Goal: Task Accomplishment & Management: Manage account settings

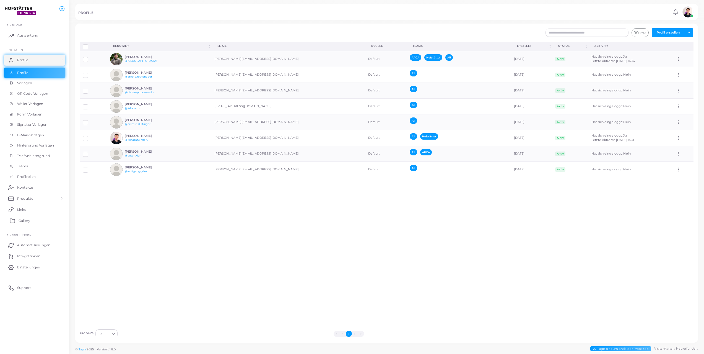
click at [27, 219] on span "Gallery" at bounding box center [25, 220] width 12 height 5
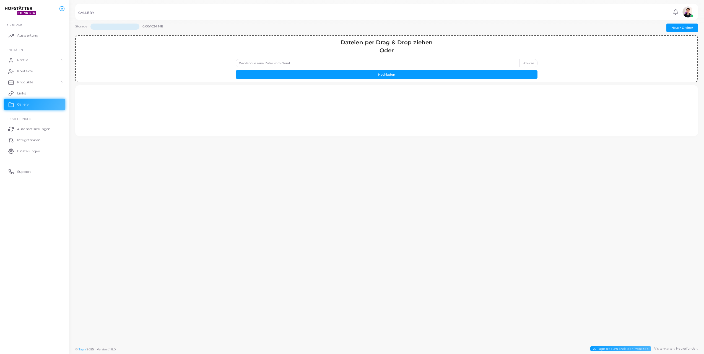
click at [456, 64] on label "Wählen Sie eine Datei vom Gerät" at bounding box center [387, 63] width 302 height 8
click at [456, 64] on input "Wählen Sie eine Datei vom Gerät" at bounding box center [387, 63] width 302 height 8
type input "**********"
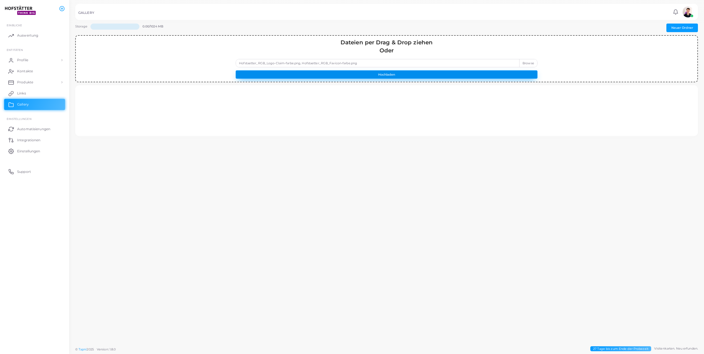
click at [408, 73] on button "Hochladen" at bounding box center [387, 74] width 302 height 8
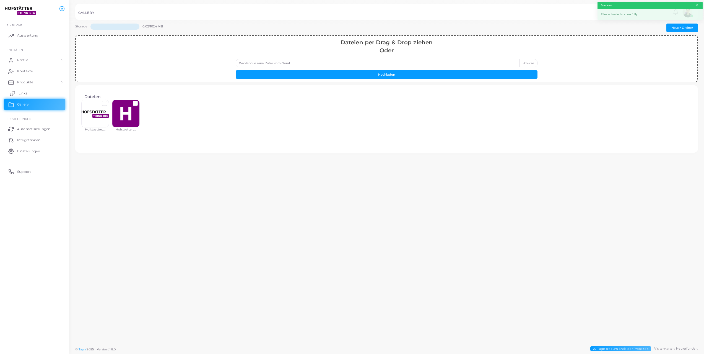
click at [27, 89] on link "Links" at bounding box center [34, 93] width 61 height 11
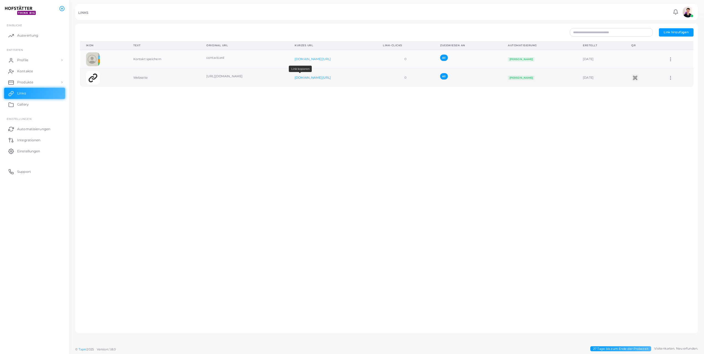
click at [298, 77] on link "[DOMAIN_NAME][URL]" at bounding box center [313, 78] width 36 height 4
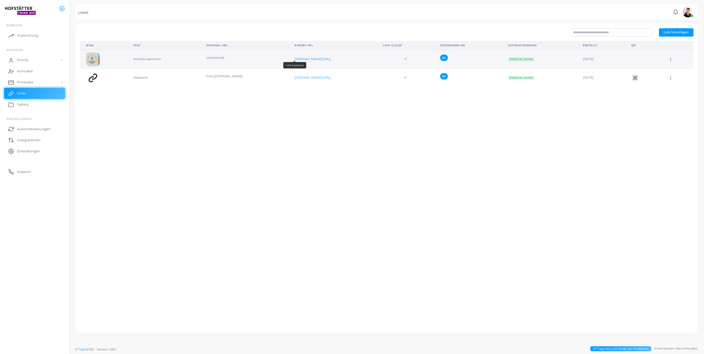
click at [298, 58] on link "[DOMAIN_NAME][URL]" at bounding box center [313, 59] width 36 height 4
click at [663, 59] on td "Dem Team zuordnen Link bearbeiten Link löschen" at bounding box center [677, 59] width 31 height 19
click at [668, 60] on icon at bounding box center [670, 59] width 5 height 5
click at [673, 73] on span "Link bearbeiten" at bounding box center [672, 74] width 24 height 4
type input "**********"
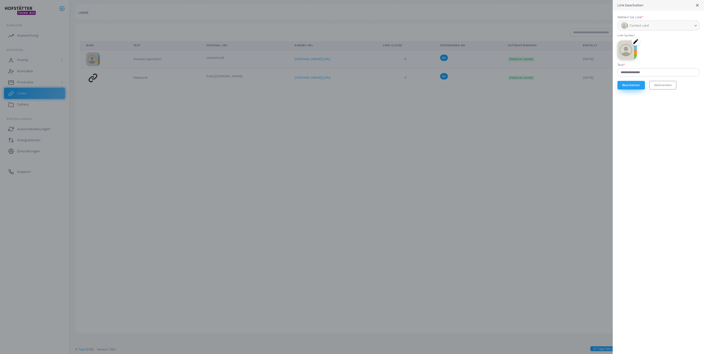
click at [634, 83] on button "Bearbeiten" at bounding box center [631, 85] width 27 height 8
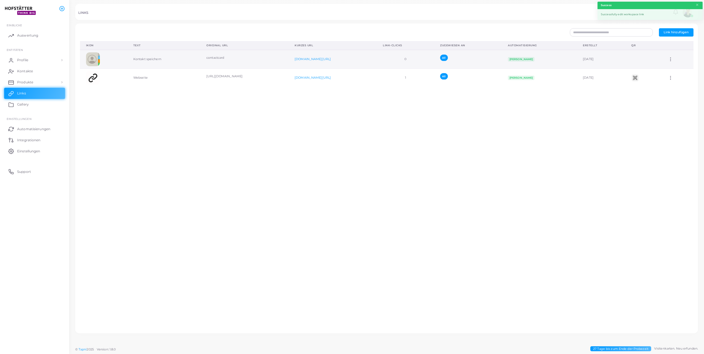
click at [515, 64] on td "[PERSON_NAME]" at bounding box center [539, 59] width 75 height 19
click at [335, 57] on div "[DOMAIN_NAME][URL]" at bounding box center [333, 59] width 76 height 4
click at [676, 31] on span "Link hinzufügen" at bounding box center [676, 32] width 25 height 4
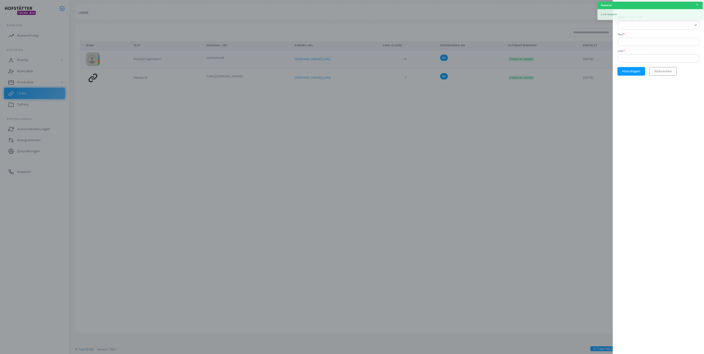
click at [633, 26] on input "Wählen Sie Link *" at bounding box center [656, 25] width 72 height 6
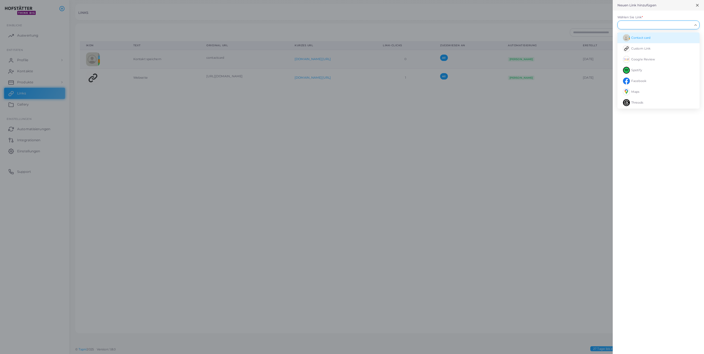
click at [644, 40] on li "Contact card" at bounding box center [659, 37] width 82 height 11
type input "**********"
click at [648, 72] on input "**********" at bounding box center [659, 72] width 82 height 8
click at [666, 25] on input "Wählen Sie Link *" at bounding box center [656, 25] width 72 height 6
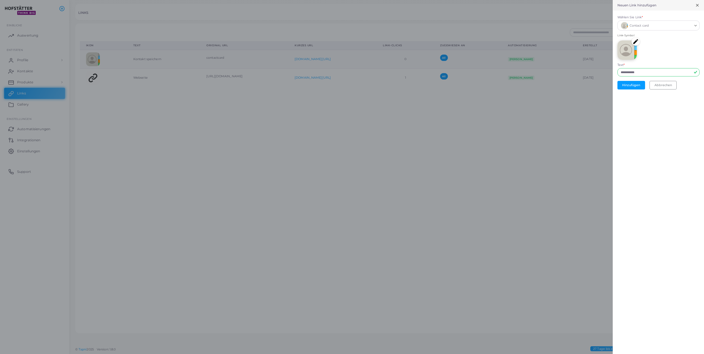
click at [699, 21] on div "Loading..." at bounding box center [696, 25] width 7 height 8
click at [668, 82] on button "Abbrechen" at bounding box center [663, 85] width 27 height 8
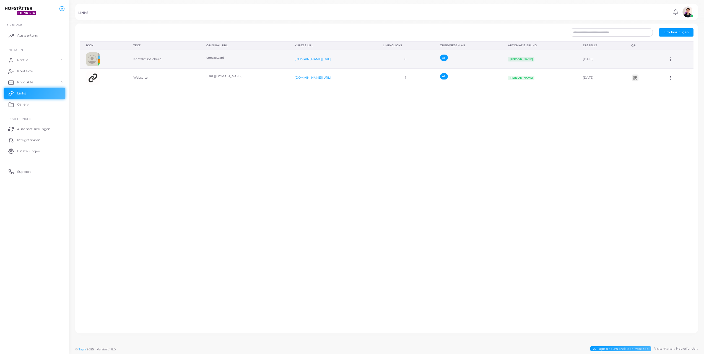
click at [475, 57] on td "All" at bounding box center [468, 59] width 68 height 19
click at [146, 59] on td "Kontakt speichern" at bounding box center [163, 59] width 73 height 19
click at [20, 78] on link "Produkte" at bounding box center [34, 82] width 61 height 11
click at [24, 95] on span "Produkte" at bounding box center [27, 94] width 16 height 5
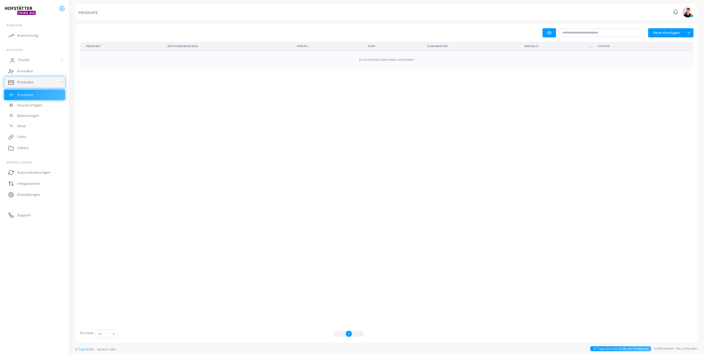
click at [37, 58] on link "Profile" at bounding box center [34, 60] width 61 height 11
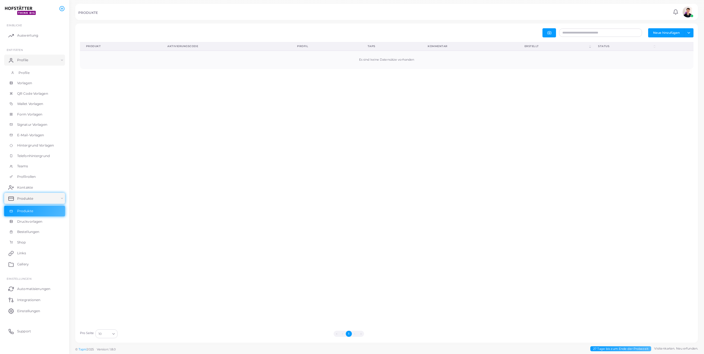
click at [35, 71] on link "Profile" at bounding box center [34, 73] width 61 height 11
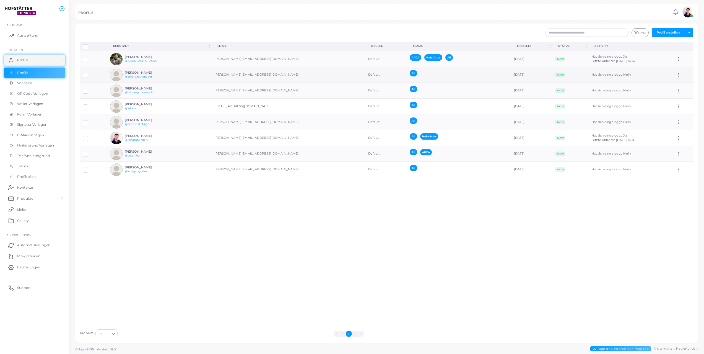
click at [174, 69] on td "[PERSON_NAME] @arnold.rotheneder" at bounding box center [159, 75] width 104 height 16
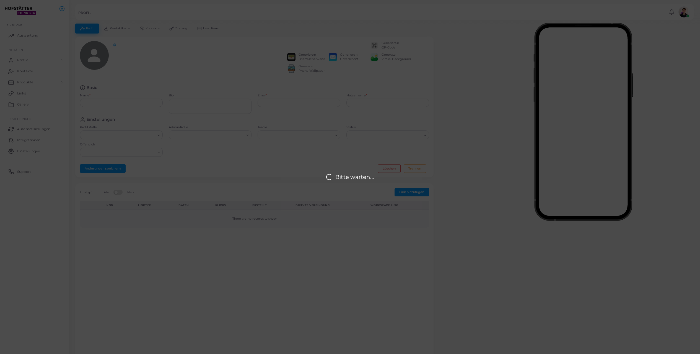
type input "**********"
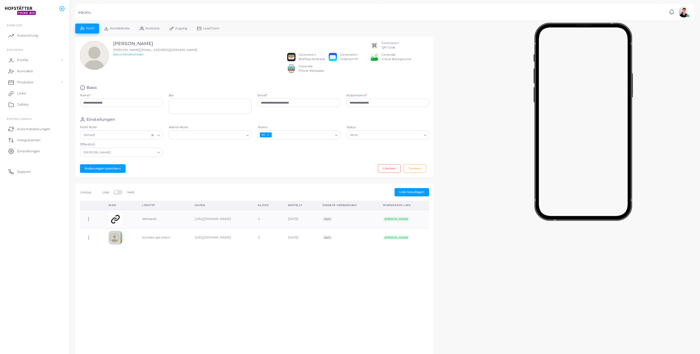
click at [180, 30] on span "Zugang" at bounding box center [181, 28] width 12 height 3
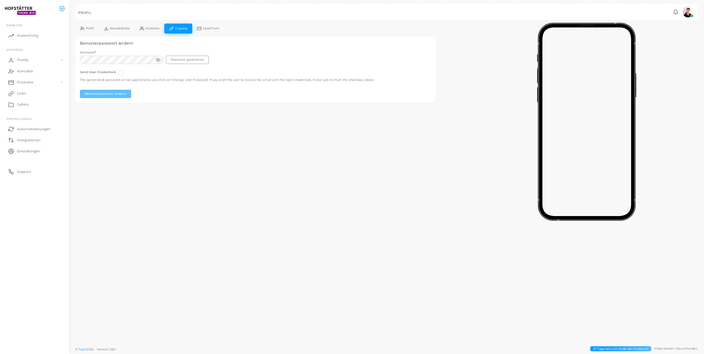
click at [90, 29] on span "Profil" at bounding box center [90, 28] width 8 height 3
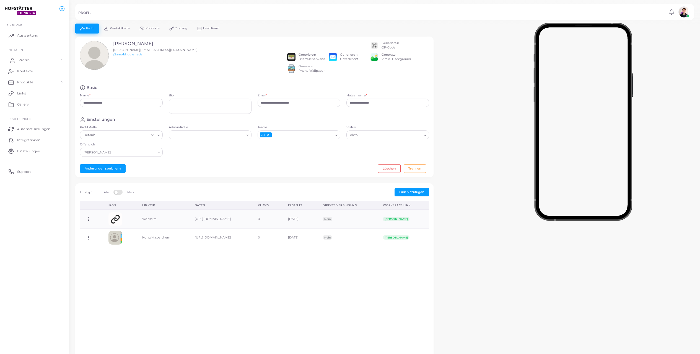
click at [31, 59] on link "Profile" at bounding box center [34, 60] width 61 height 11
click at [33, 73] on link "Profile" at bounding box center [34, 73] width 61 height 11
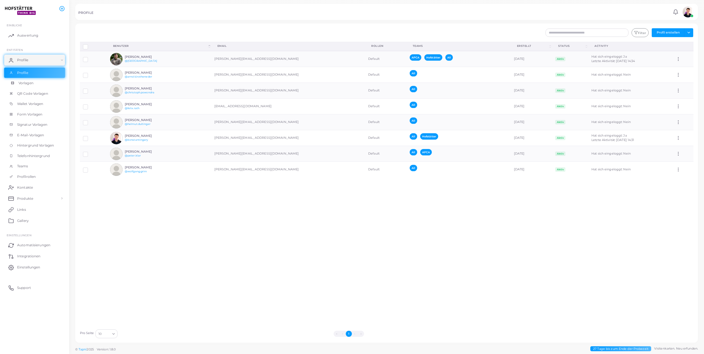
click at [31, 83] on span "Vorlagen" at bounding box center [26, 83] width 15 height 5
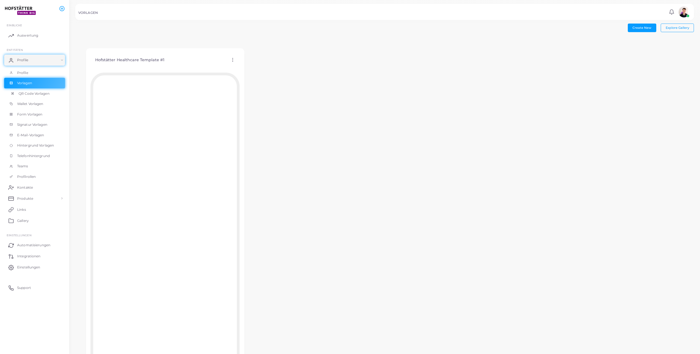
click at [32, 93] on span "QR Code Vorlagen" at bounding box center [34, 93] width 31 height 5
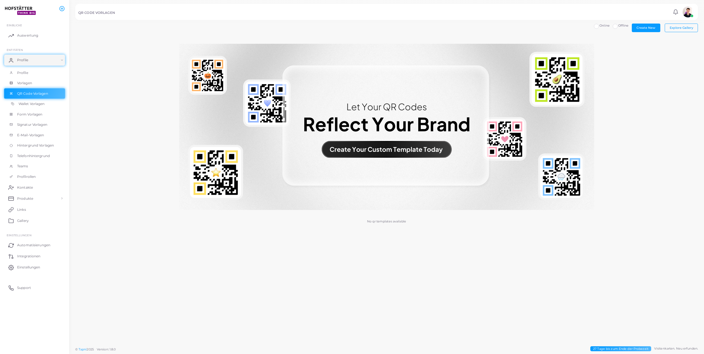
click at [31, 103] on span "Wallet Vorlagen" at bounding box center [32, 103] width 26 height 5
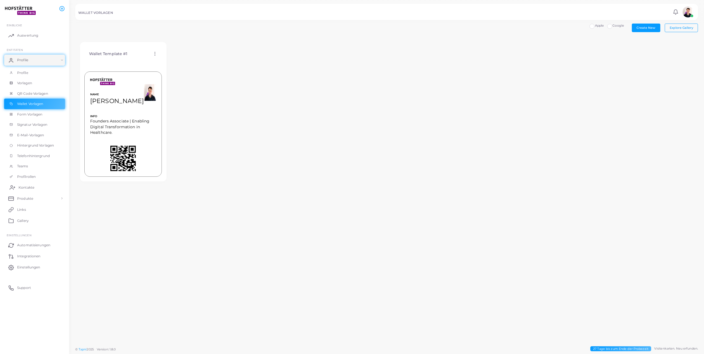
click at [27, 187] on span "Kontakte" at bounding box center [27, 187] width 16 height 5
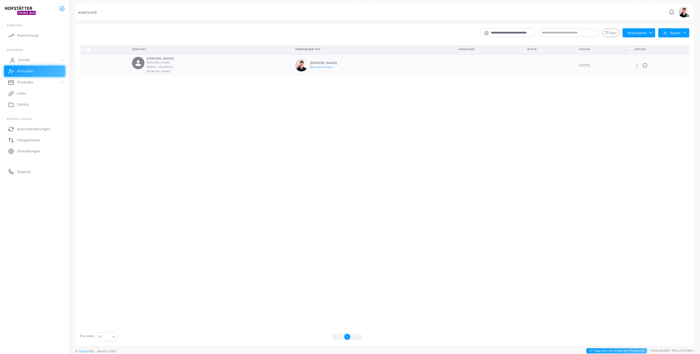
click at [24, 63] on link "Profile" at bounding box center [34, 60] width 61 height 11
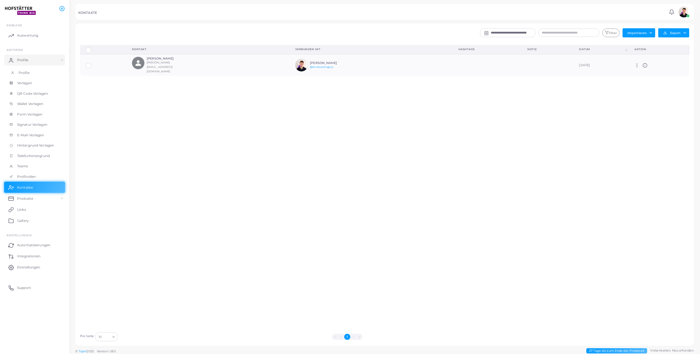
click at [24, 72] on span "Profile" at bounding box center [24, 72] width 11 height 5
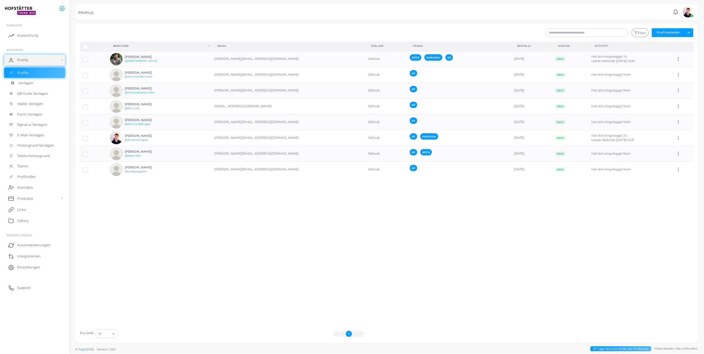
click at [26, 87] on link "Vorlagen" at bounding box center [34, 83] width 61 height 11
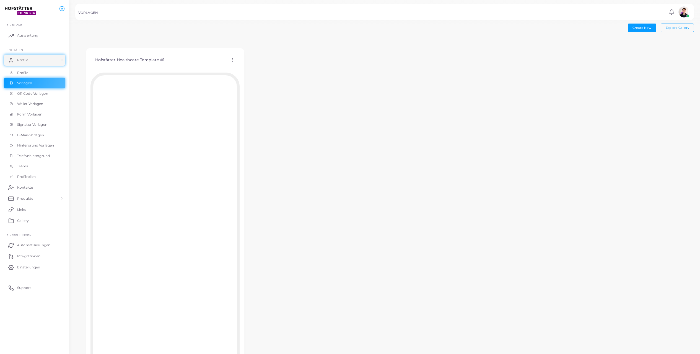
click at [233, 61] on icon at bounding box center [232, 59] width 5 height 5
click at [258, 82] on span "Vorlage duplizieren" at bounding box center [260, 83] width 30 height 4
click at [312, 58] on h4 "Copy of Hofstätter Healthcare Template #1" at bounding box center [322, 60] width 86 height 5
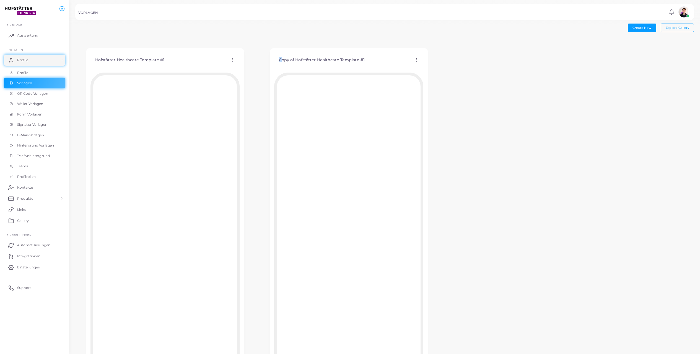
click at [417, 56] on div "Copy of Hofstätter Healthcare Template #1 Vorlage bearbeiten Vorlage zuordnen V…" at bounding box center [348, 60] width 149 height 14
click at [417, 59] on icon at bounding box center [416, 59] width 5 height 5
click at [434, 65] on span "Vorlage bearbeiten" at bounding box center [442, 66] width 29 height 4
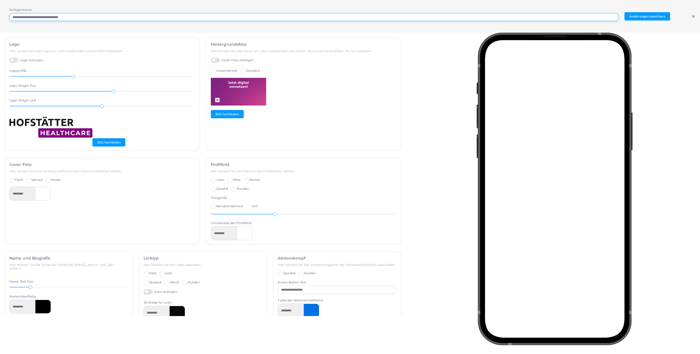
drag, startPoint x: 56, startPoint y: 17, endPoint x: 2, endPoint y: 17, distance: 53.9
click at [2, 17] on div "**********" at bounding box center [350, 16] width 700 height 33
type input "**********"
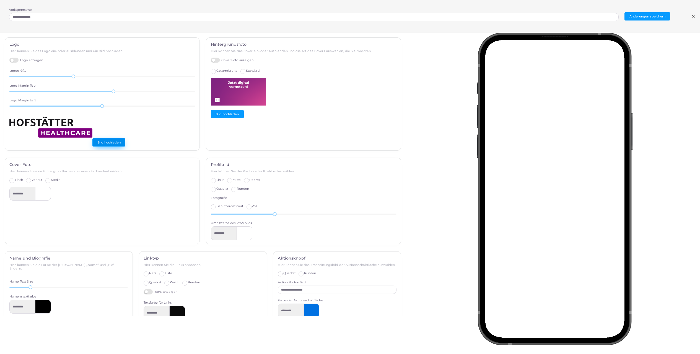
click at [116, 143] on button "Bild hochladen" at bounding box center [108, 142] width 33 height 8
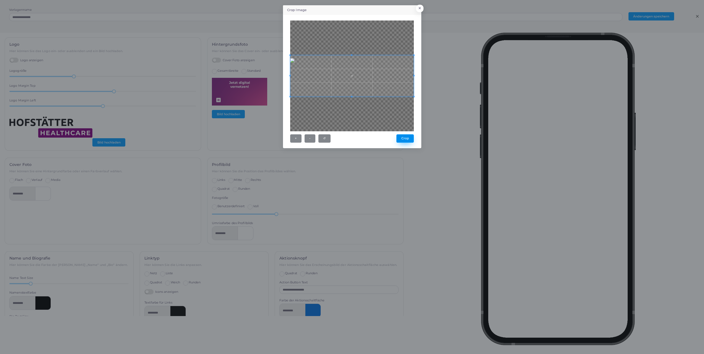
click at [406, 136] on button "Crop" at bounding box center [404, 138] width 17 height 8
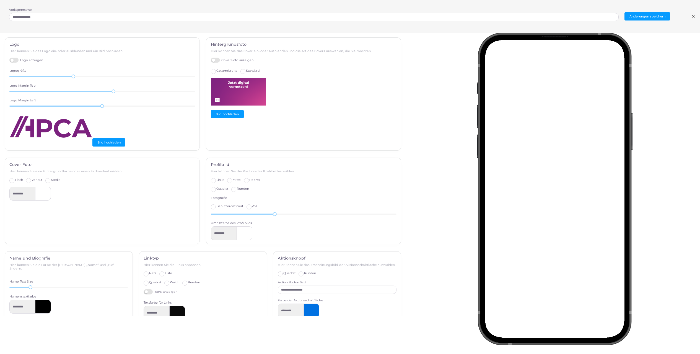
click at [226, 95] on img at bounding box center [238, 92] width 55 height 28
click at [214, 61] on label "Cover Foto anzeigen" at bounding box center [232, 60] width 43 height 5
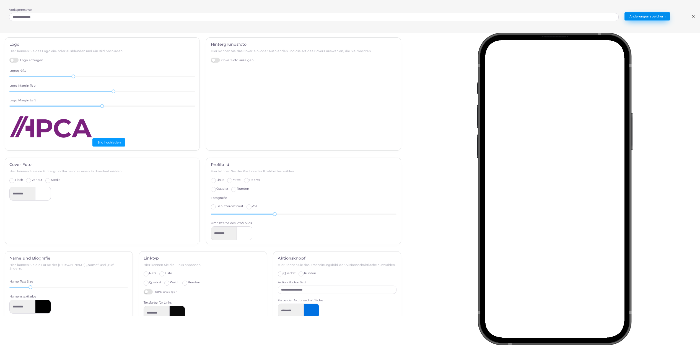
click at [647, 15] on button "Änderungen speichern" at bounding box center [647, 16] width 46 height 8
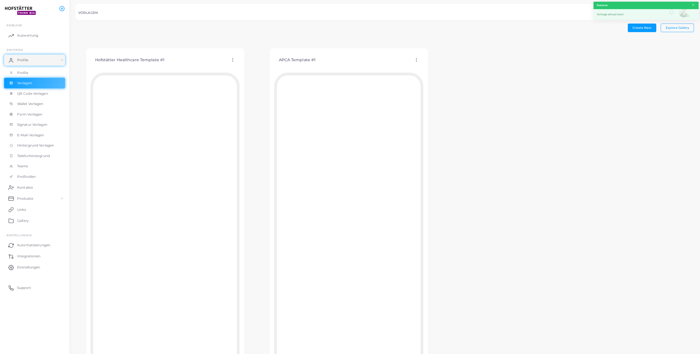
click at [417, 60] on icon at bounding box center [416, 59] width 5 height 5
click at [441, 66] on span "Vorlage bearbeiten" at bounding box center [443, 67] width 29 height 4
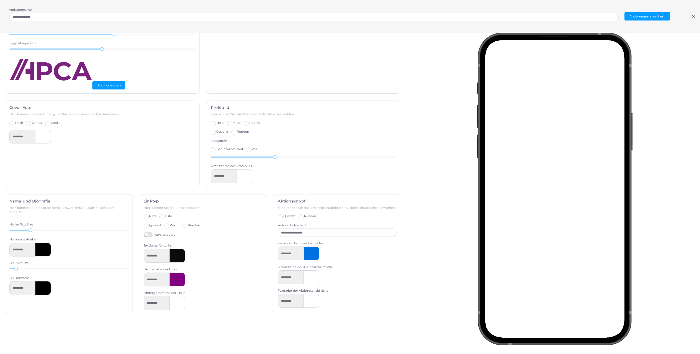
scroll to position [66, 0]
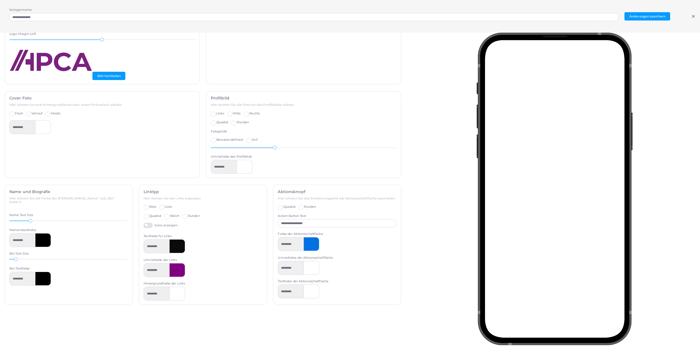
click at [692, 16] on icon at bounding box center [693, 16] width 4 height 4
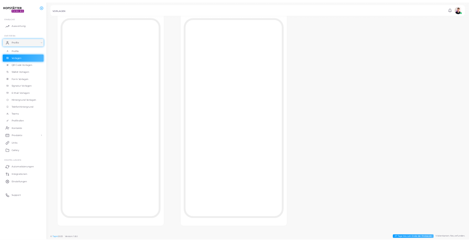
scroll to position [0, 0]
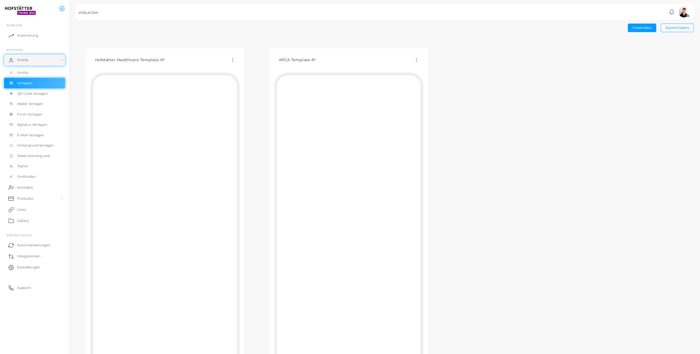
click at [417, 59] on icon at bounding box center [416, 59] width 5 height 5
click at [440, 74] on span "Vorlage zuordnen" at bounding box center [442, 74] width 27 height 4
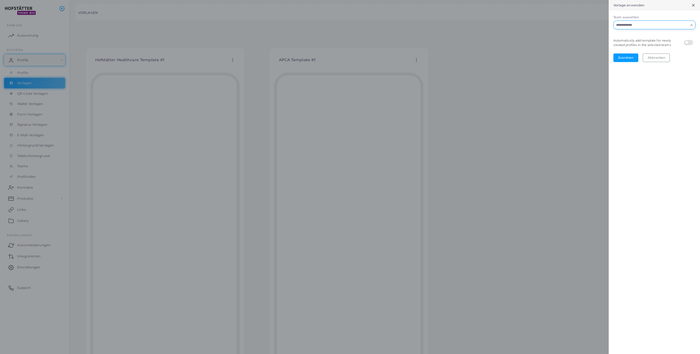
click at [667, 24] on input "Team auswählen" at bounding box center [651, 25] width 74 height 6
click at [653, 38] on li "APCA" at bounding box center [654, 36] width 82 height 8
click at [624, 56] on button "Zuordnen" at bounding box center [625, 57] width 25 height 8
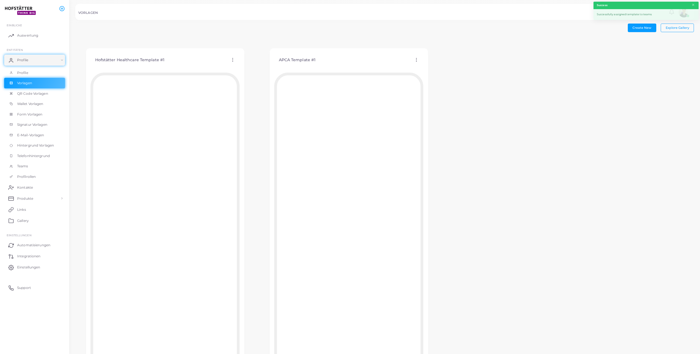
click at [547, 173] on div "Hofstätter Healthcare Template #1 Vorlage bearbeiten Vorlage zuordnen Vorlage d…" at bounding box center [384, 215] width 619 height 355
click at [24, 69] on link "Profile" at bounding box center [34, 73] width 61 height 11
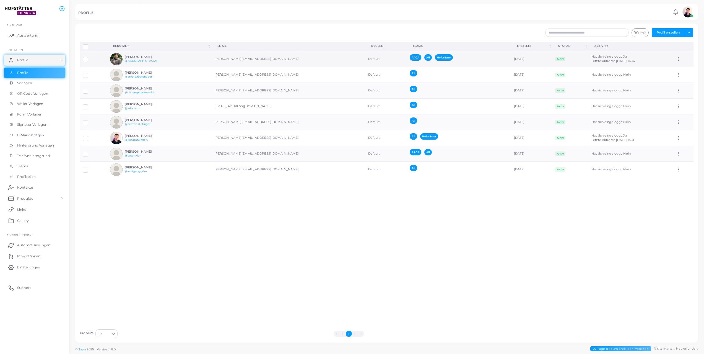
click at [184, 56] on td "[PERSON_NAME] @alexanderhofstaetter" at bounding box center [159, 59] width 104 height 16
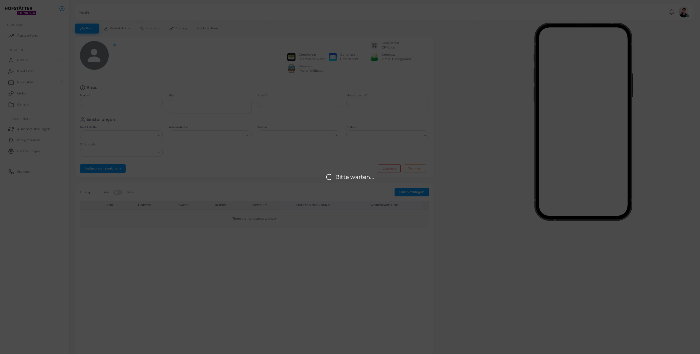
type input "**********"
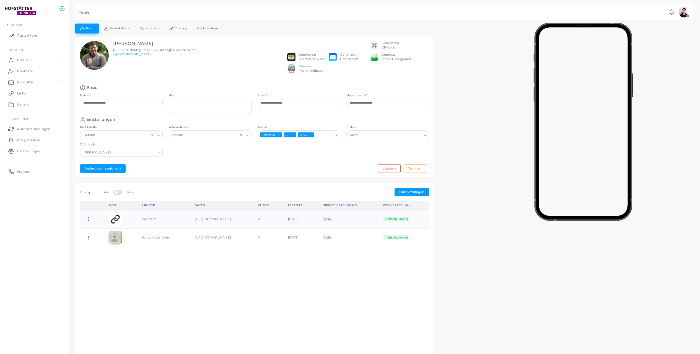
click at [115, 28] on span "Kontaktkarte" at bounding box center [120, 28] width 20 height 3
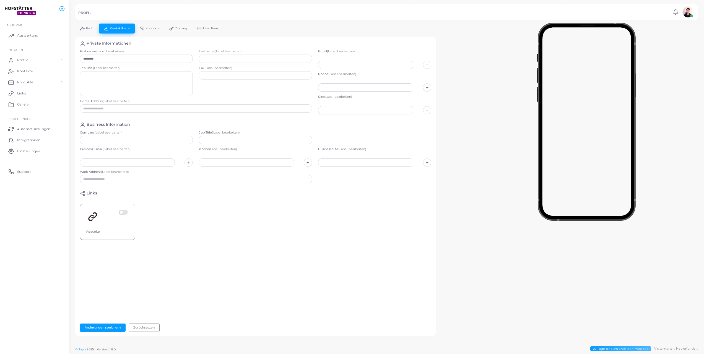
click at [142, 30] on icon at bounding box center [142, 28] width 4 height 4
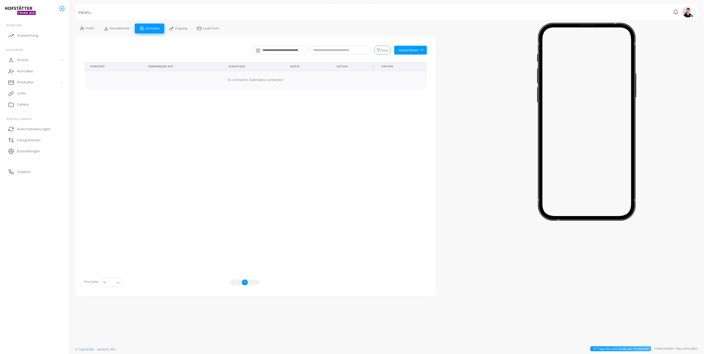
click at [119, 26] on link "Kontaktkarte" at bounding box center [117, 29] width 36 height 10
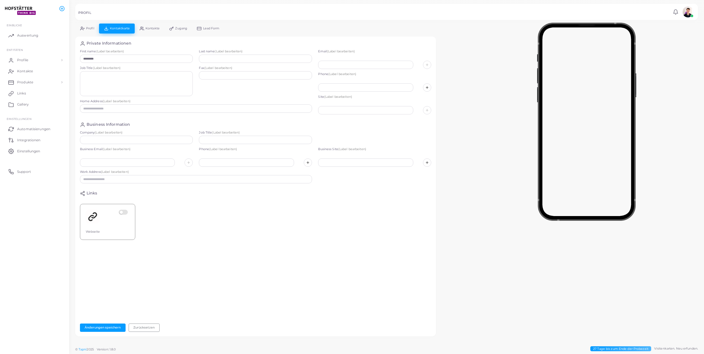
click at [91, 26] on link "Profil" at bounding box center [87, 29] width 24 height 10
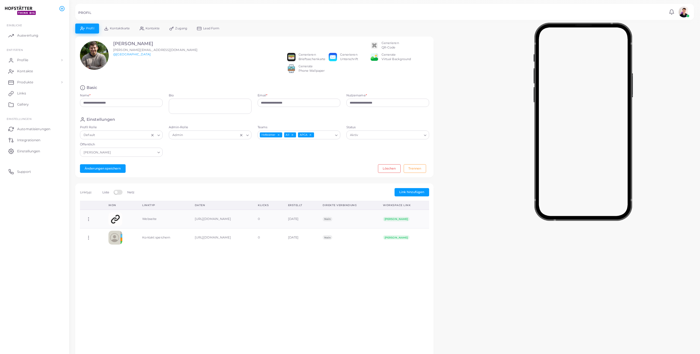
click at [153, 27] on span "Kontakte" at bounding box center [153, 28] width 14 height 3
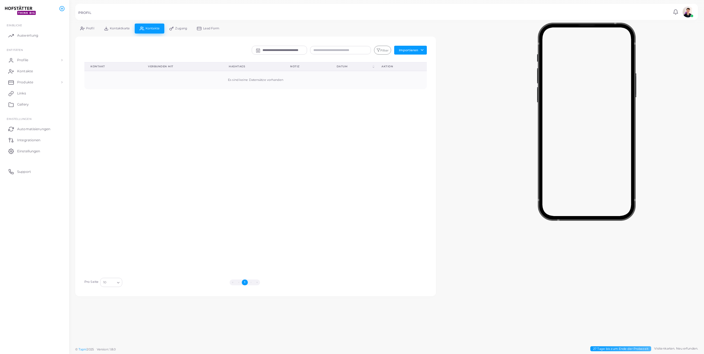
click at [176, 27] on span "Zugang" at bounding box center [181, 28] width 12 height 3
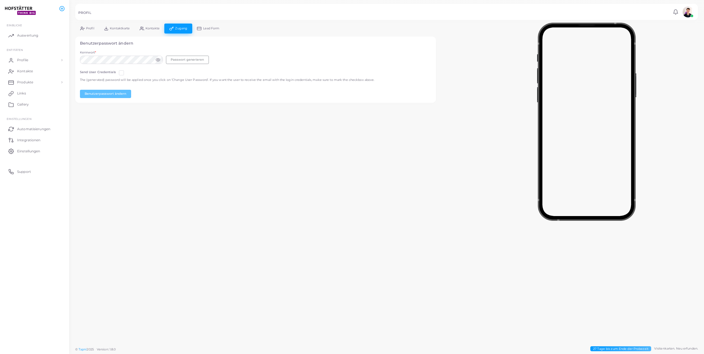
click at [193, 27] on link "Lead Form" at bounding box center [208, 29] width 32 height 10
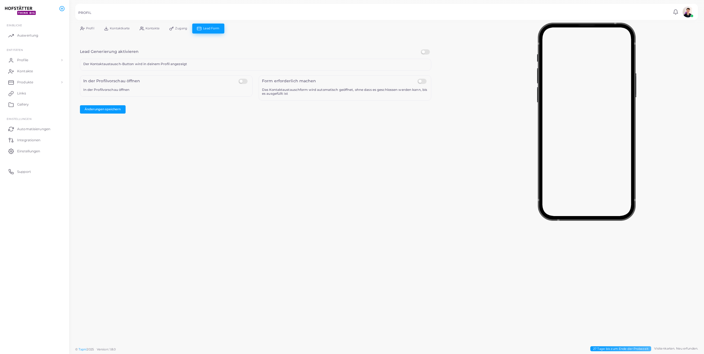
click at [137, 25] on link "Kontakte" at bounding box center [150, 29] width 30 height 10
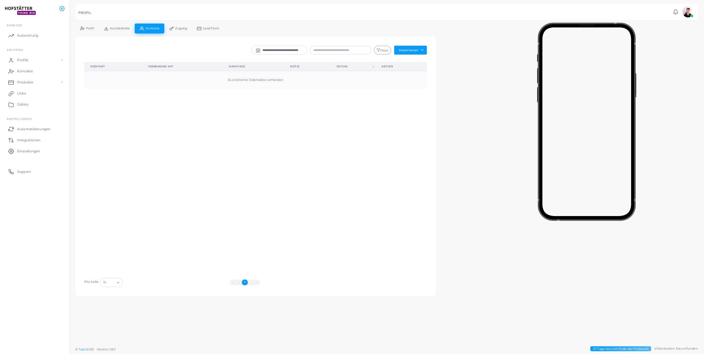
click at [116, 27] on span "Kontaktkarte" at bounding box center [120, 28] width 20 height 3
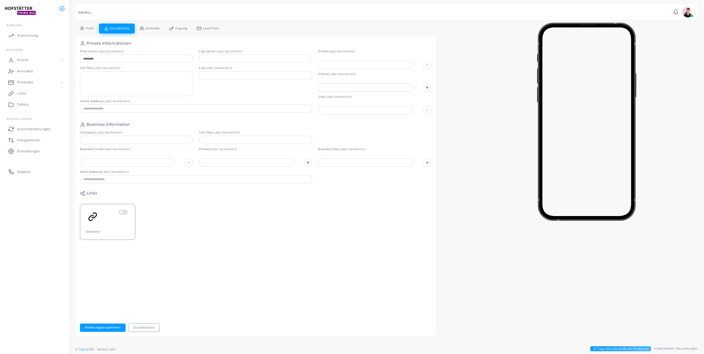
click at [88, 25] on link "Profil" at bounding box center [87, 29] width 24 height 10
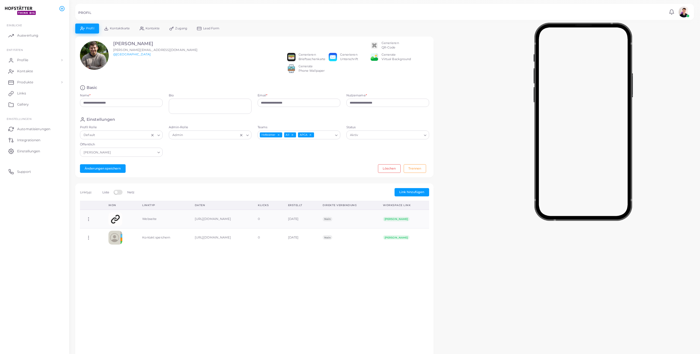
click at [386, 49] on div "Generieren QR-Code" at bounding box center [390, 45] width 17 height 9
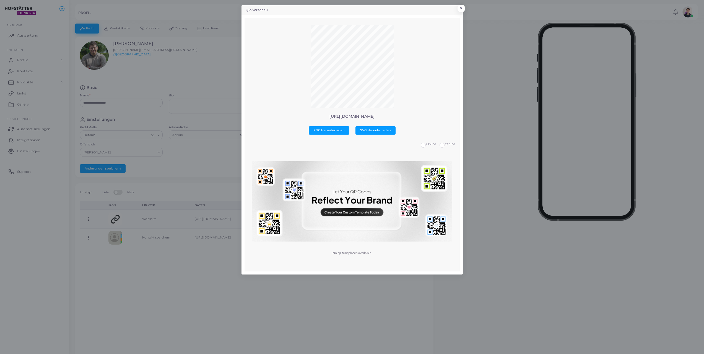
click at [378, 113] on div "[URL][DOMAIN_NAME] PNG Herunterladen SVG Herunterladen Online Offline No qr tem…" at bounding box center [352, 144] width 207 height 239
click at [461, 7] on button "×" at bounding box center [460, 9] width 7 height 7
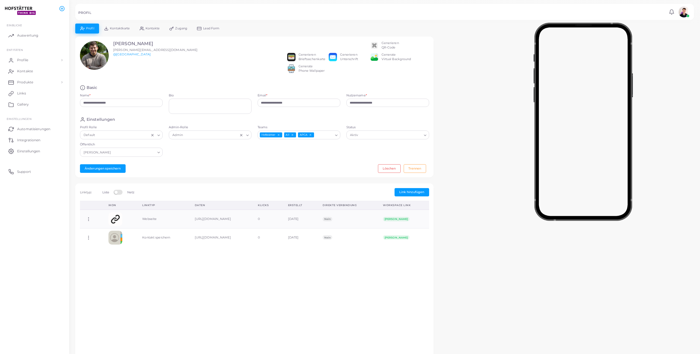
click at [124, 32] on link "Kontaktkarte" at bounding box center [117, 29] width 36 height 10
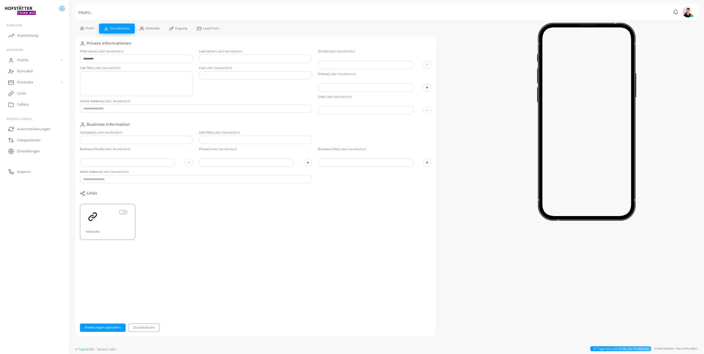
click at [80, 28] on icon at bounding box center [82, 28] width 4 height 4
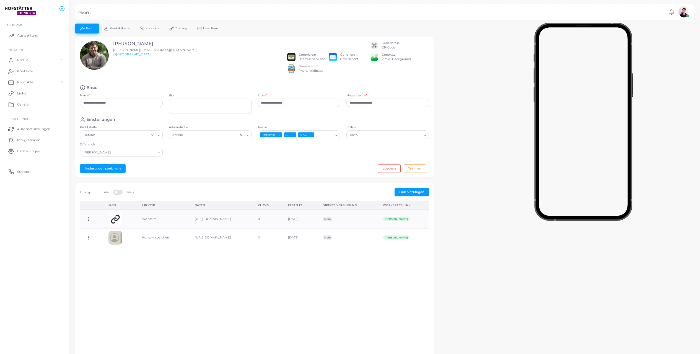
click at [151, 26] on link "Kontakte" at bounding box center [150, 29] width 30 height 10
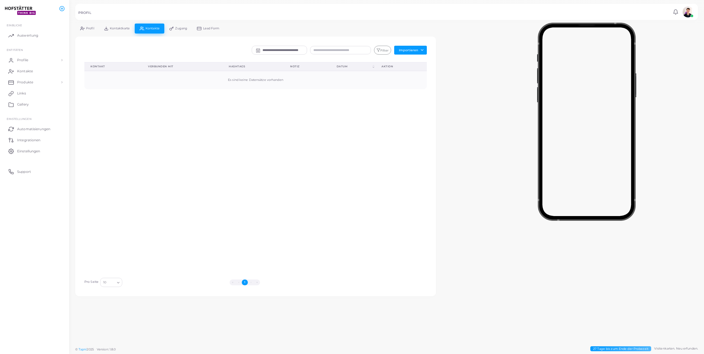
click at [185, 27] on span "Zugang" at bounding box center [181, 28] width 12 height 3
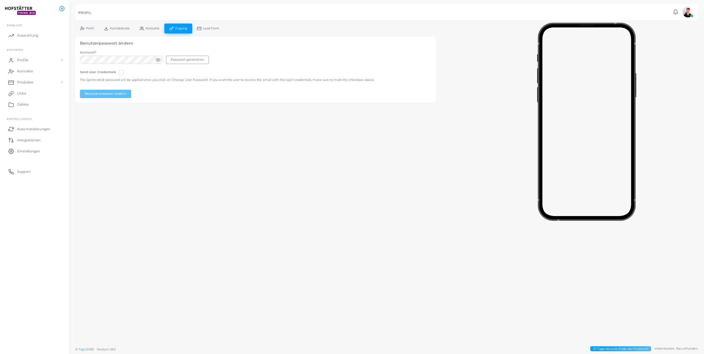
click at [201, 28] on icon at bounding box center [199, 28] width 4 height 4
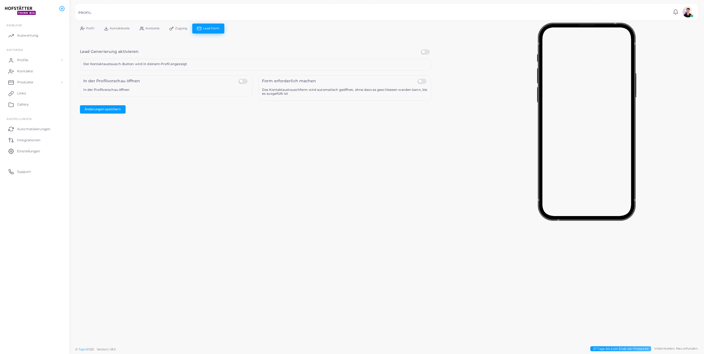
click at [87, 30] on span "Profil" at bounding box center [90, 28] width 8 height 3
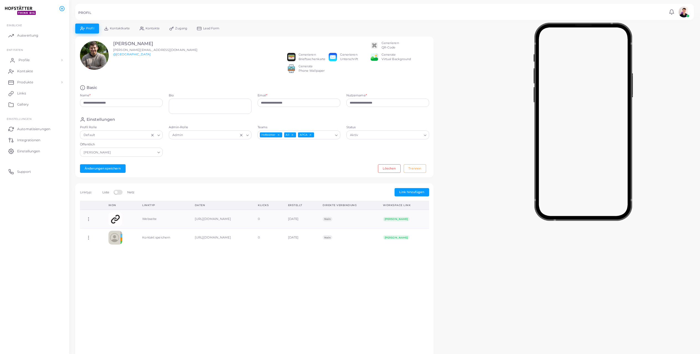
click at [29, 64] on link "Profile" at bounding box center [34, 60] width 61 height 11
click at [33, 68] on link "Profile" at bounding box center [34, 73] width 61 height 11
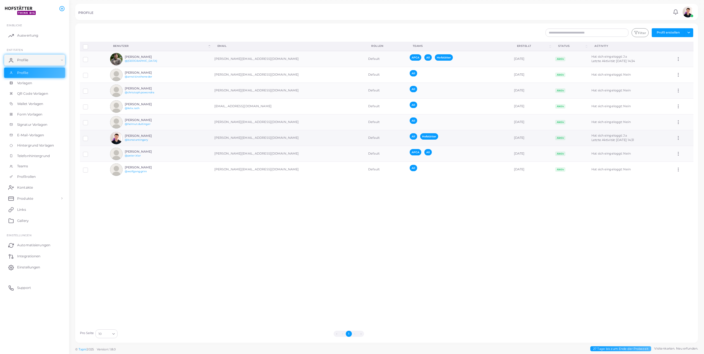
click at [167, 138] on td "[PERSON_NAME] @konstantingary" at bounding box center [159, 138] width 104 height 16
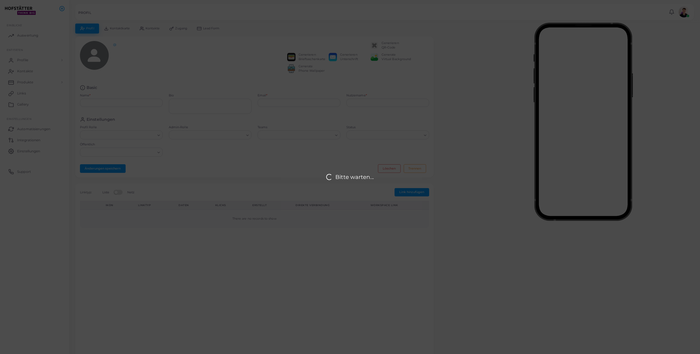
type input "**********"
type textarea "**********"
type input "**********"
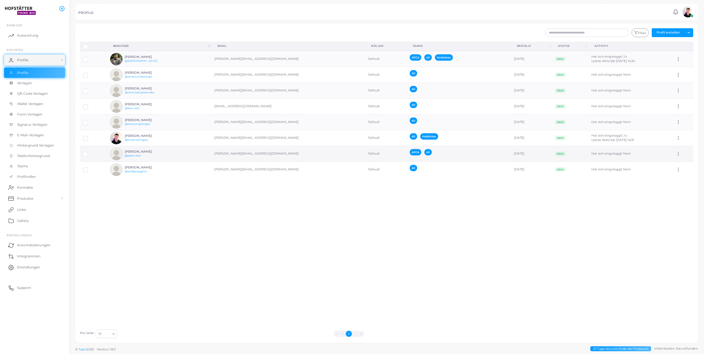
click at [170, 156] on td "[PERSON_NAME] @peter.klar" at bounding box center [159, 154] width 104 height 16
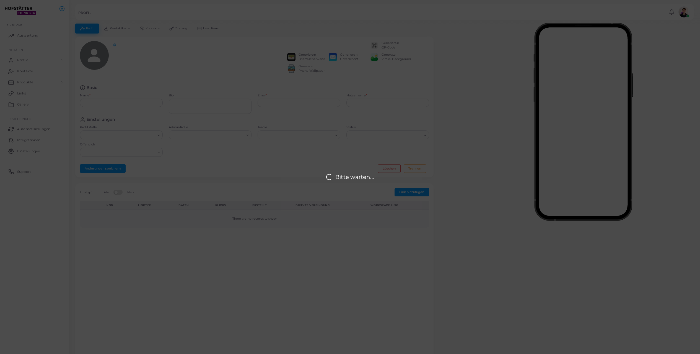
type input "**********"
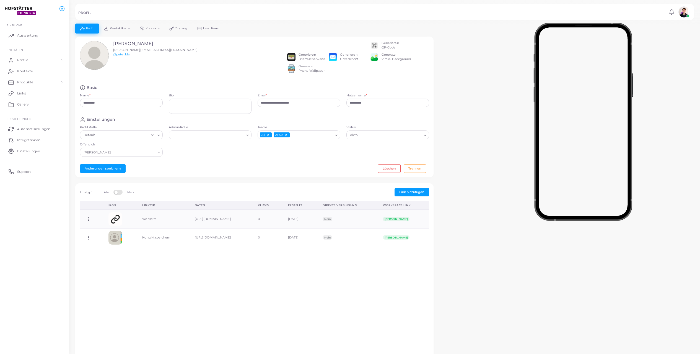
click at [130, 30] on span "Kontaktkarte" at bounding box center [120, 28] width 20 height 3
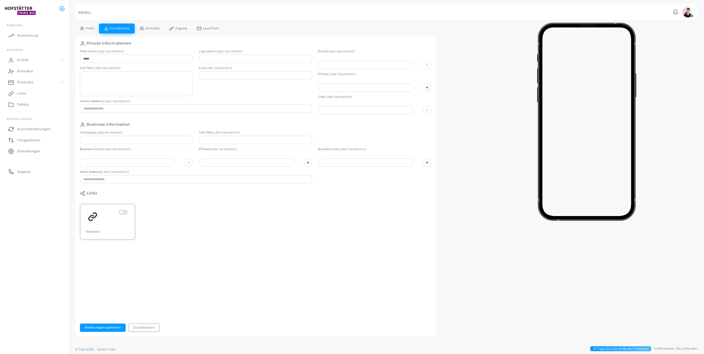
click at [153, 30] on span "Kontakte" at bounding box center [153, 28] width 14 height 3
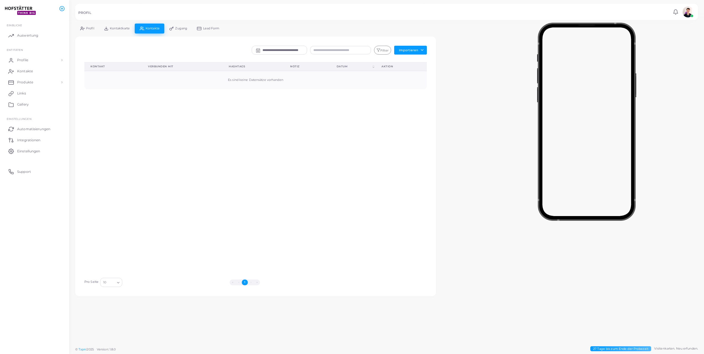
click at [178, 32] on link "Zugang" at bounding box center [178, 29] width 28 height 10
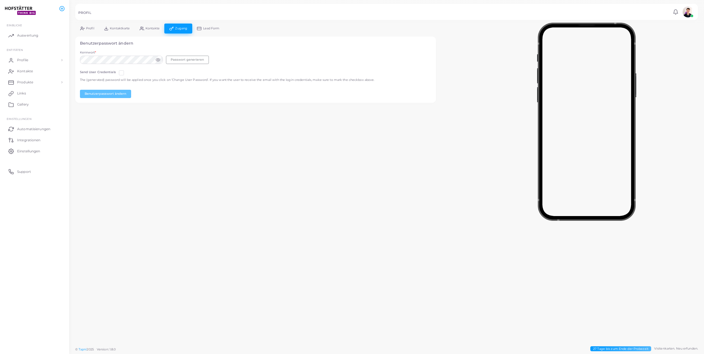
click at [210, 31] on link "Lead Form" at bounding box center [208, 29] width 32 height 10
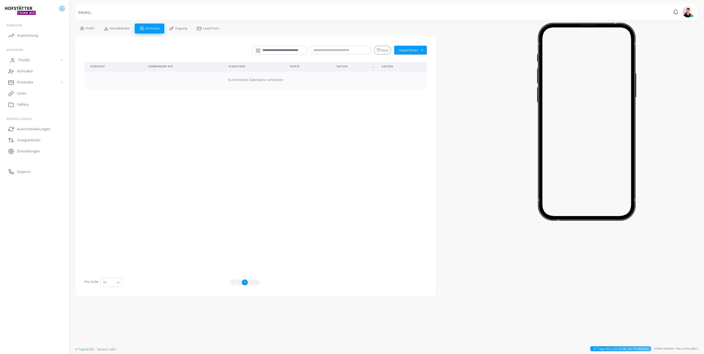
click at [34, 62] on link "Profile" at bounding box center [34, 60] width 61 height 11
click at [35, 74] on link "Profile" at bounding box center [34, 73] width 61 height 11
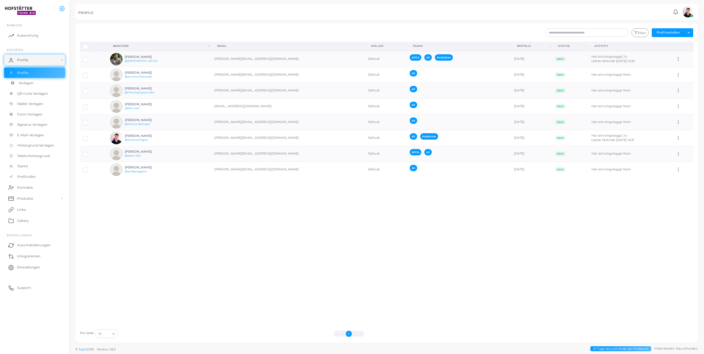
click at [28, 80] on link "Vorlagen" at bounding box center [34, 83] width 61 height 11
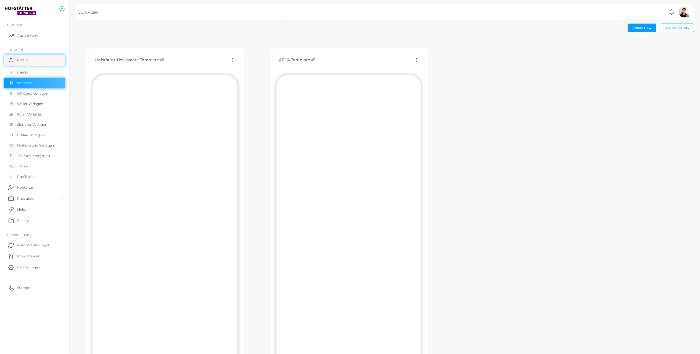
click at [419, 59] on div "APCA Template #1 Vorlage bearbeiten Vorlage zuordnen Vorlage duplizieren Vorlag…" at bounding box center [348, 60] width 149 height 14
click at [417, 57] on icon at bounding box center [416, 59] width 5 height 5
click at [453, 72] on span "Vorlage zuordnen" at bounding box center [442, 71] width 27 height 4
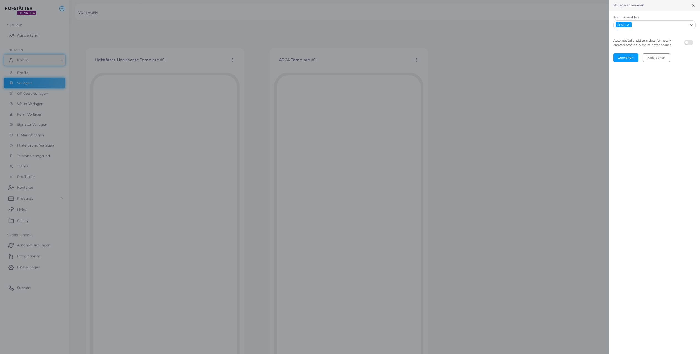
click at [692, 26] on icon "Search for option" at bounding box center [691, 25] width 4 height 4
click at [689, 35] on li "APCA" at bounding box center [654, 36] width 82 height 8
click at [628, 25] on line "Deselect APCA" at bounding box center [628, 25] width 2 height 2
click at [626, 59] on button "Zuordnen" at bounding box center [625, 57] width 25 height 8
click at [586, 118] on div at bounding box center [350, 177] width 700 height 354
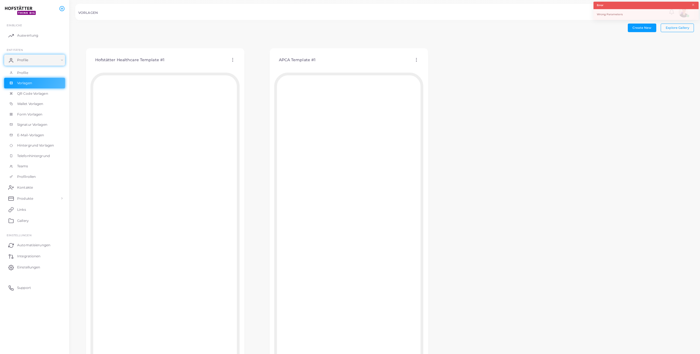
click at [232, 58] on icon at bounding box center [232, 59] width 5 height 5
click at [256, 69] on link "Vorlage zuordnen" at bounding box center [257, 71] width 49 height 7
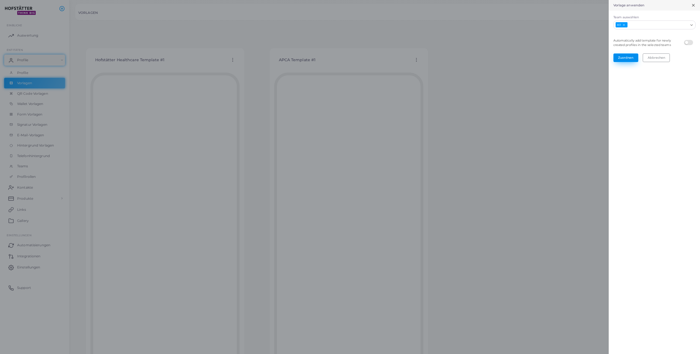
click at [626, 59] on button "Zuordnen" at bounding box center [625, 57] width 25 height 8
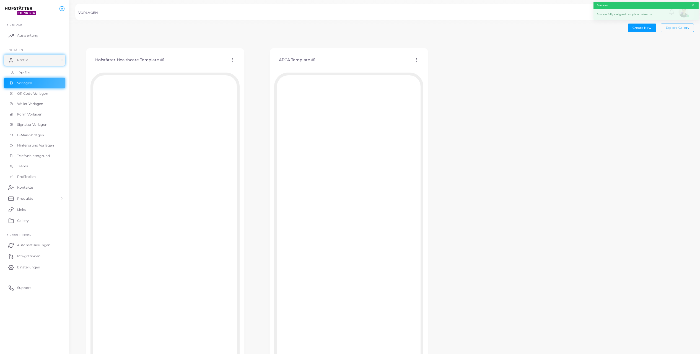
click at [22, 69] on link "Profile" at bounding box center [34, 73] width 61 height 11
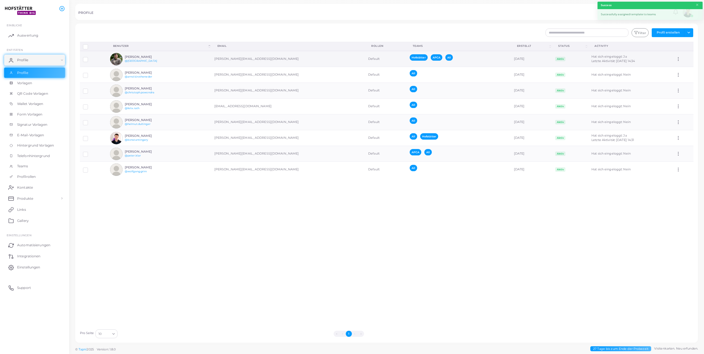
click at [174, 57] on td "[PERSON_NAME] @alexanderhofstaetter" at bounding box center [159, 59] width 104 height 16
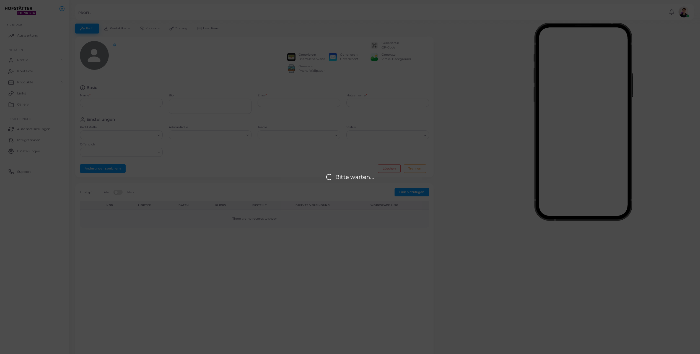
type input "**********"
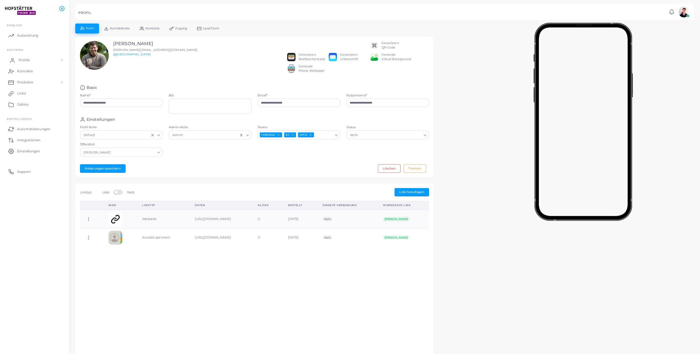
click at [46, 61] on link "Profile" at bounding box center [34, 60] width 61 height 11
click at [35, 74] on link "Profile" at bounding box center [34, 73] width 61 height 11
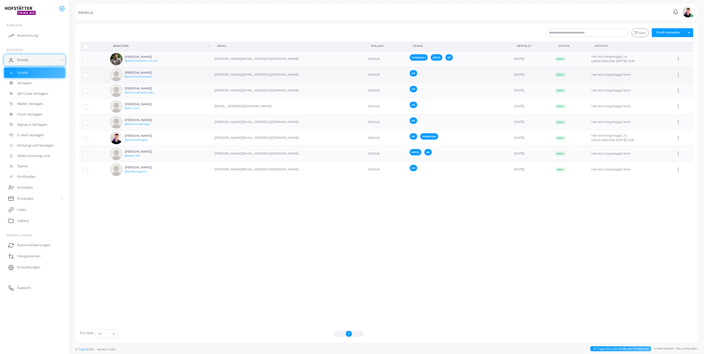
click at [676, 77] on icon at bounding box center [678, 74] width 5 height 5
click at [675, 55] on td "Produkt zuordnen" at bounding box center [683, 59] width 21 height 16
click at [676, 58] on icon at bounding box center [678, 58] width 5 height 5
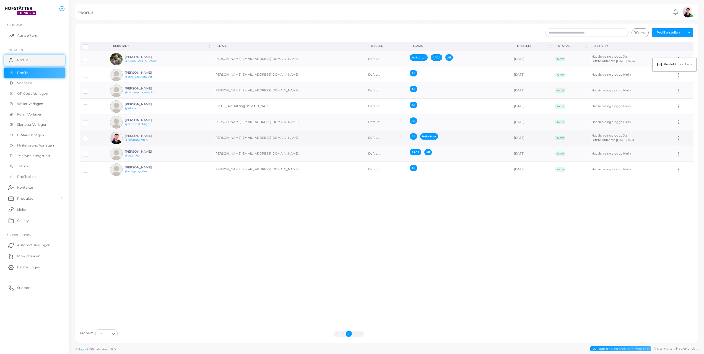
click at [676, 136] on icon at bounding box center [678, 137] width 5 height 5
click at [673, 142] on span "Produkt zuordnen" at bounding box center [678, 143] width 28 height 4
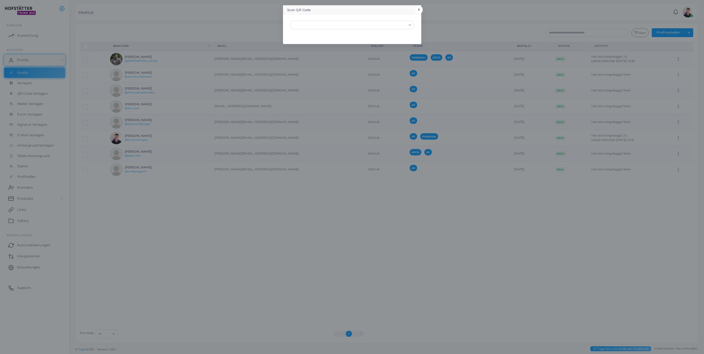
click at [419, 7] on button "×" at bounding box center [418, 9] width 7 height 7
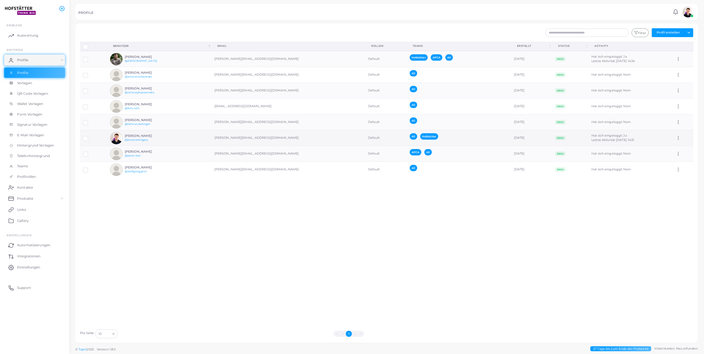
click at [180, 141] on td "[PERSON_NAME] @konstantingary" at bounding box center [159, 138] width 104 height 16
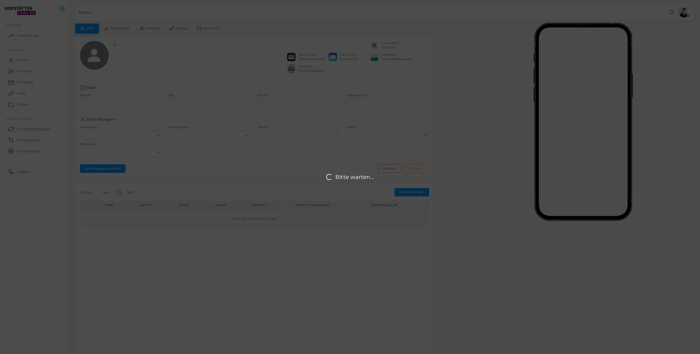
type input "**********"
type textarea "**********"
type input "**********"
